Goal: Task Accomplishment & Management: Manage account settings

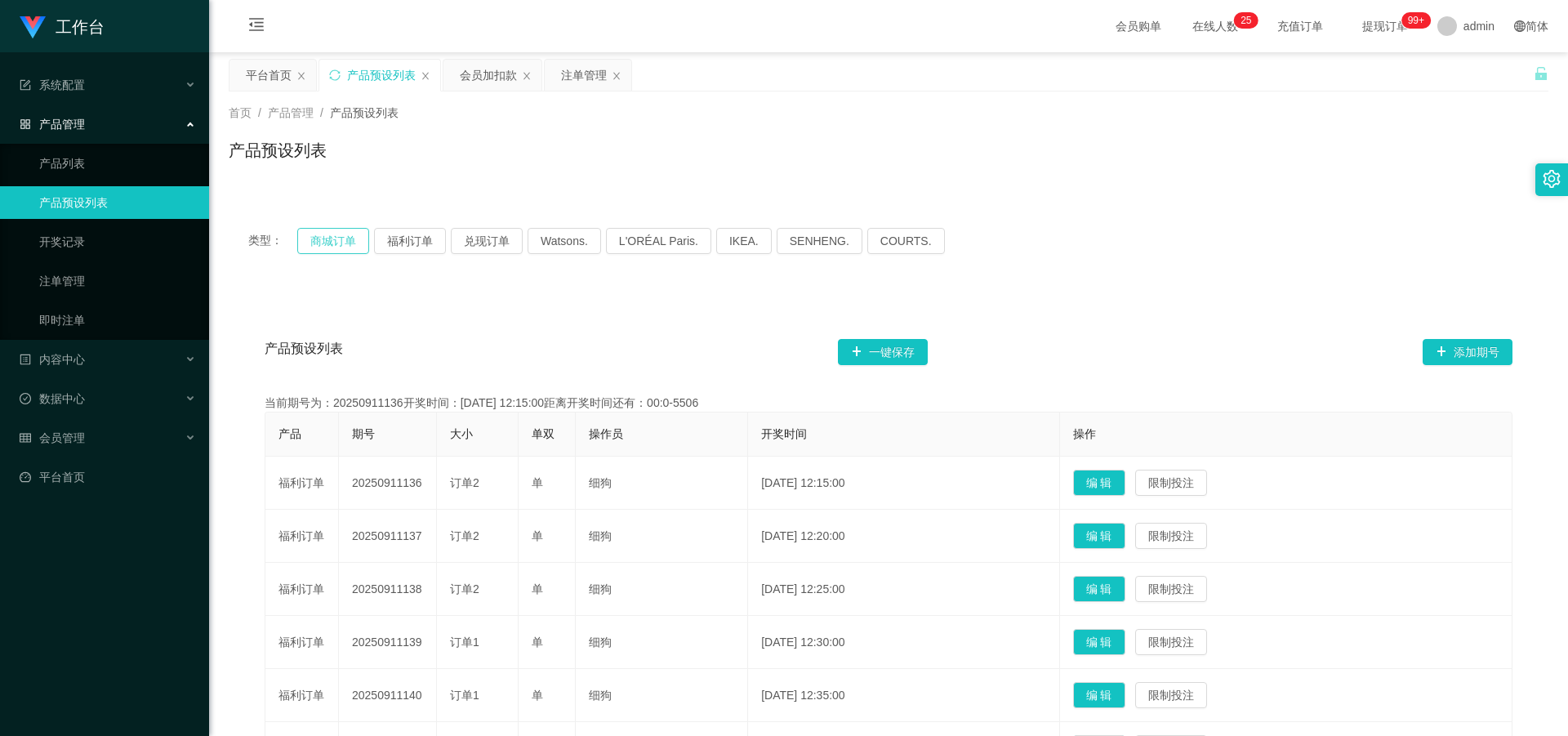
click at [335, 242] on button "商城订单" at bounding box center [333, 241] width 72 height 26
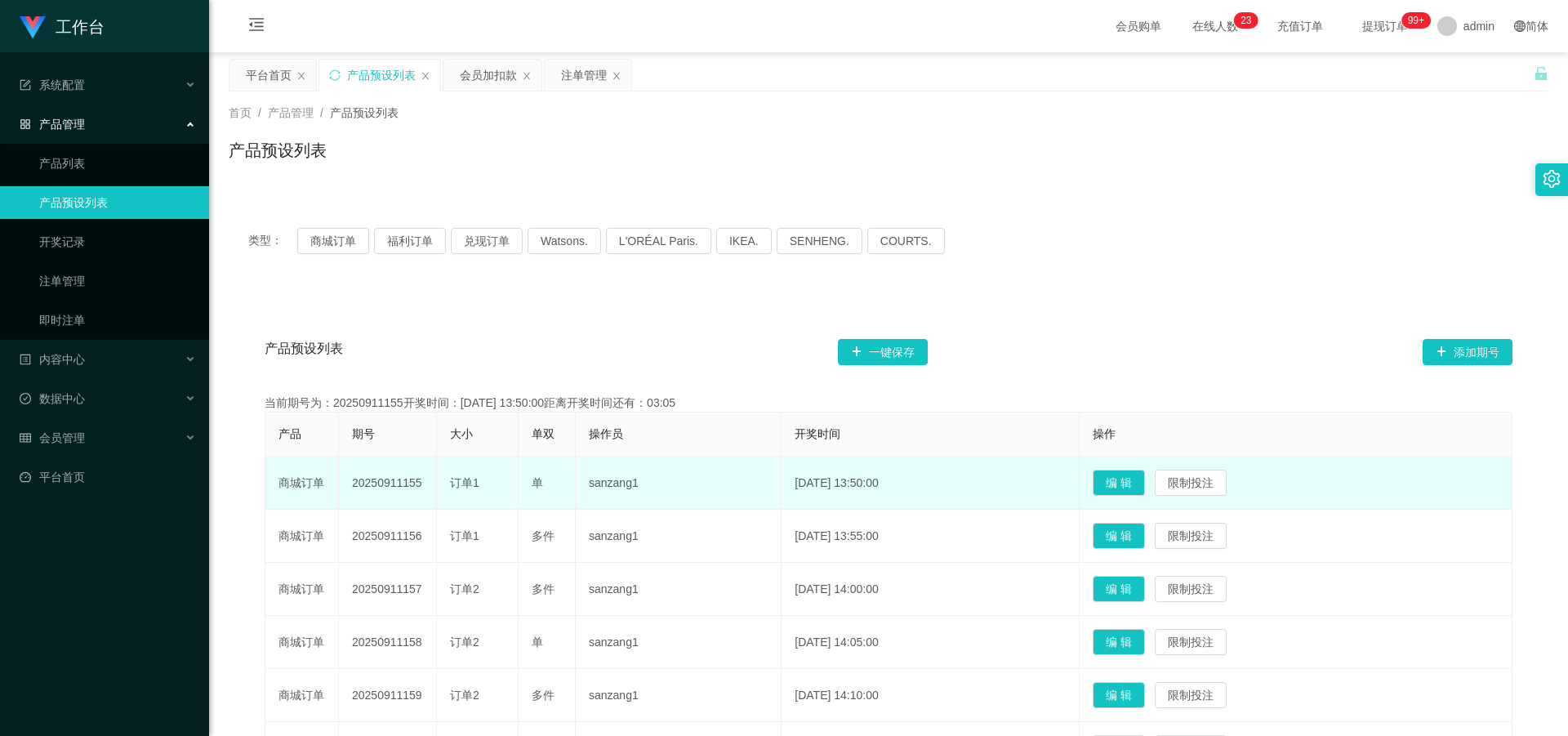
drag, startPoint x: 355, startPoint y: 483, endPoint x: 433, endPoint y: 481, distance: 78.0
click at [433, 481] on td "20250911155" at bounding box center [387, 483] width 98 height 53
copy td "20250911155"
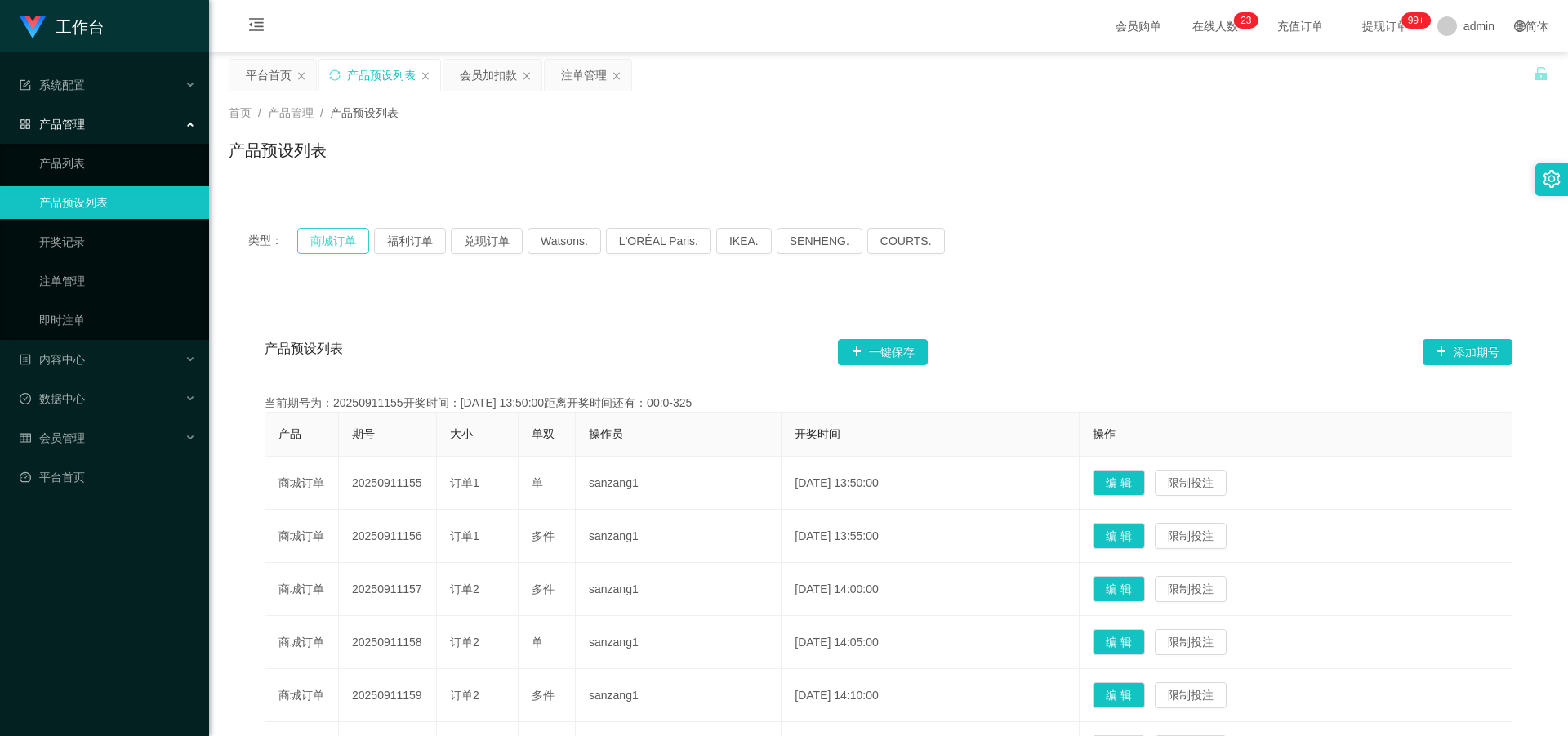
click at [334, 232] on button "商城订单" at bounding box center [333, 241] width 72 height 26
click at [106, 429] on div "会员管理" at bounding box center [104, 438] width 209 height 32
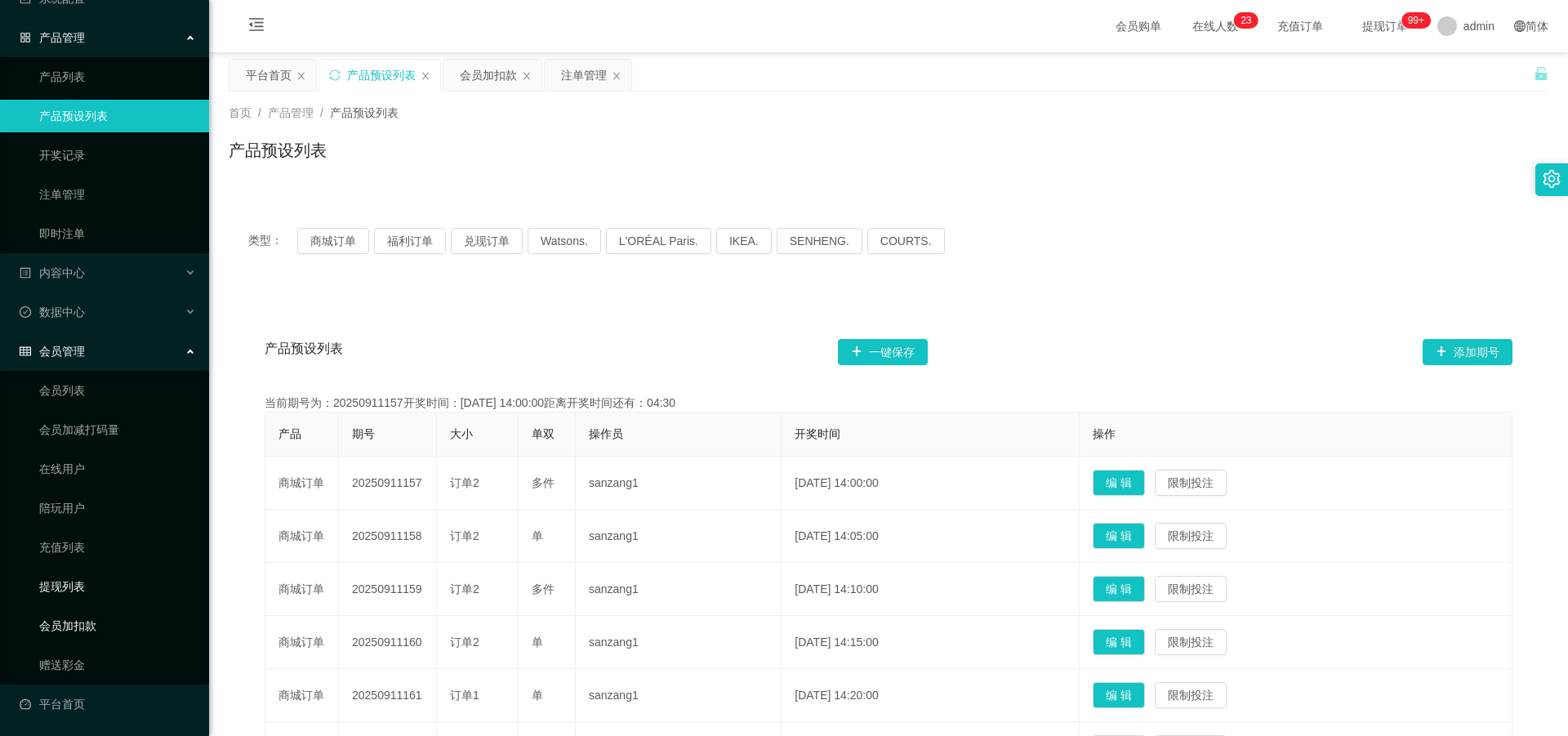
scroll to position [87, 0]
click at [92, 624] on link "会员加扣款" at bounding box center [118, 625] width 157 height 32
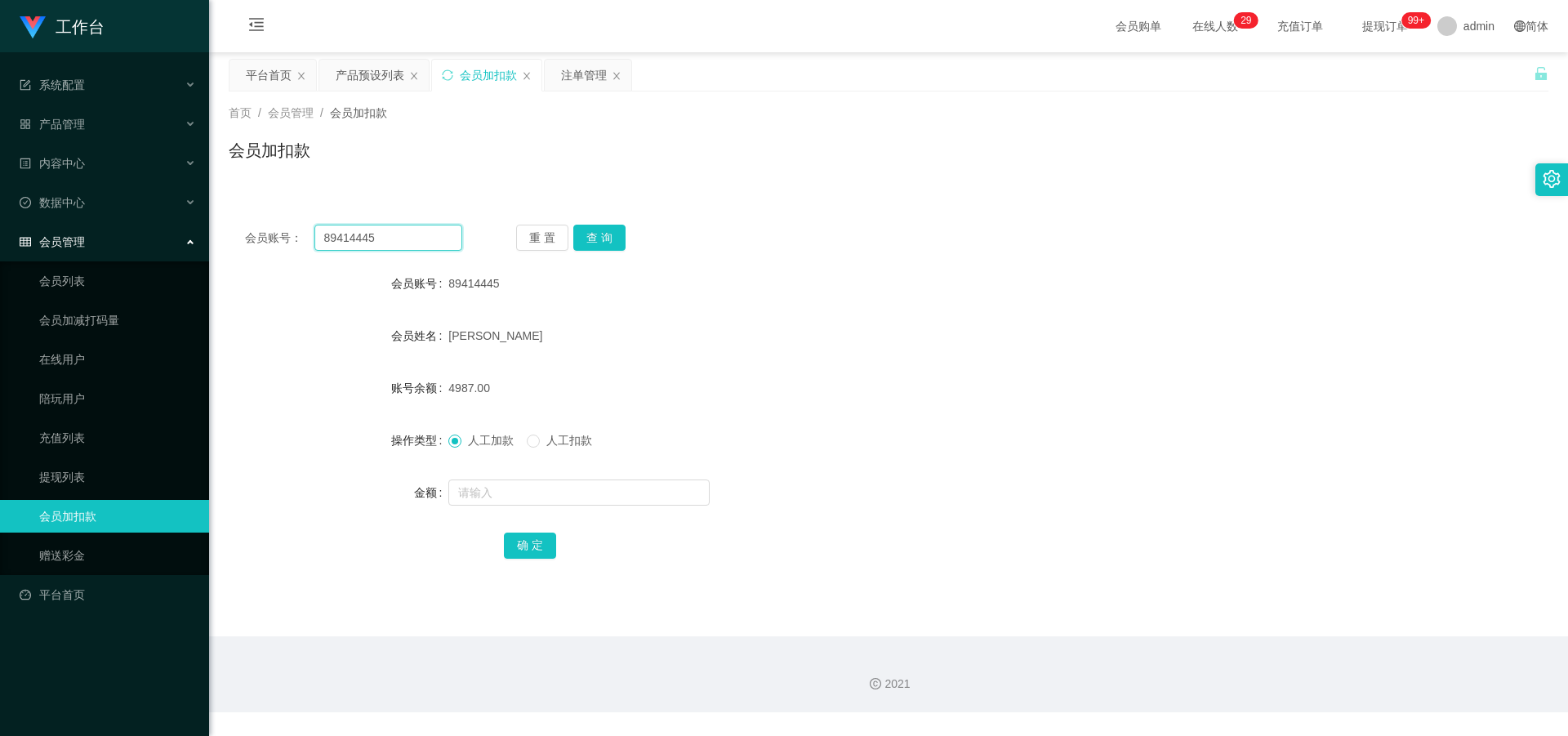
click at [431, 237] on input "89414445" at bounding box center [388, 237] width 148 height 26
type input "8"
paste input "91775542"
type input "91775542"
click at [596, 233] on button "查 询" at bounding box center [600, 237] width 52 height 26
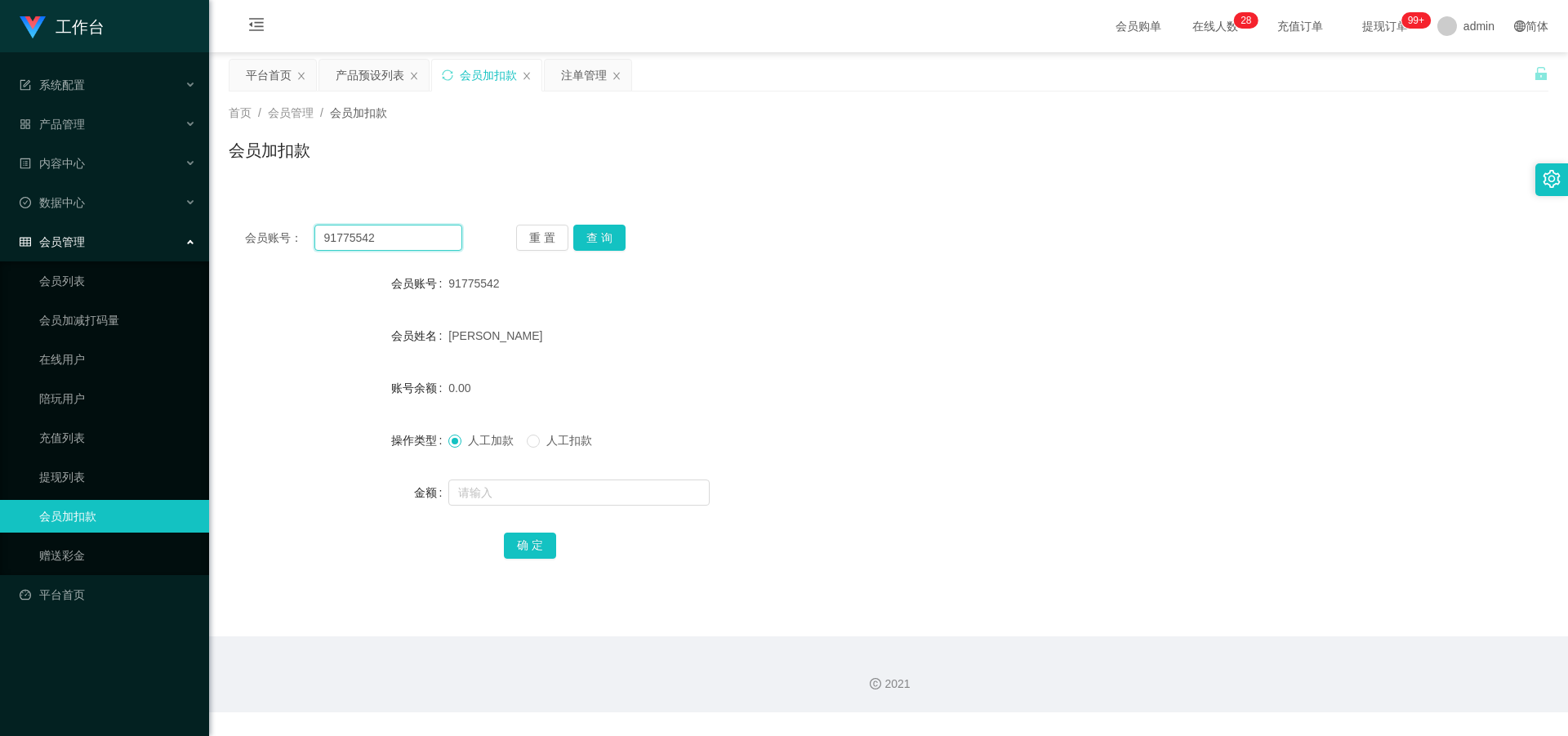
click at [389, 238] on input "91775542" at bounding box center [388, 237] width 148 height 26
click at [499, 493] on input "text" at bounding box center [579, 492] width 261 height 26
type input "375"
click at [539, 545] on button "确 定" at bounding box center [530, 545] width 52 height 26
